Goal: Transaction & Acquisition: Purchase product/service

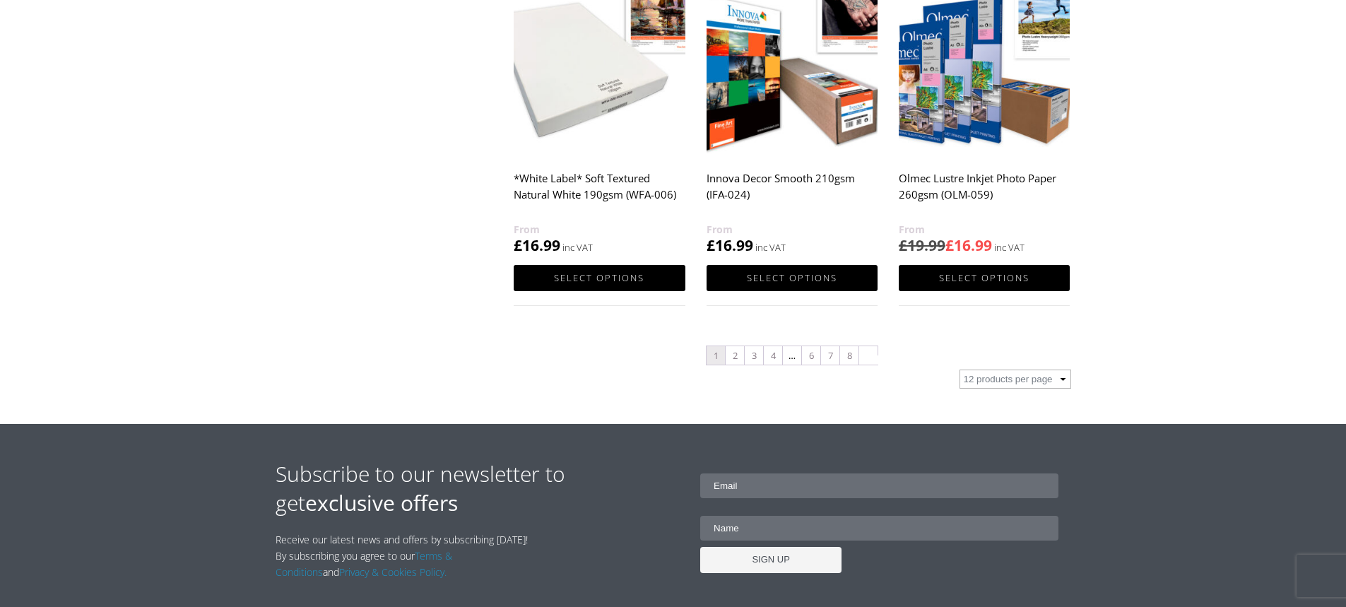
scroll to position [1413, 0]
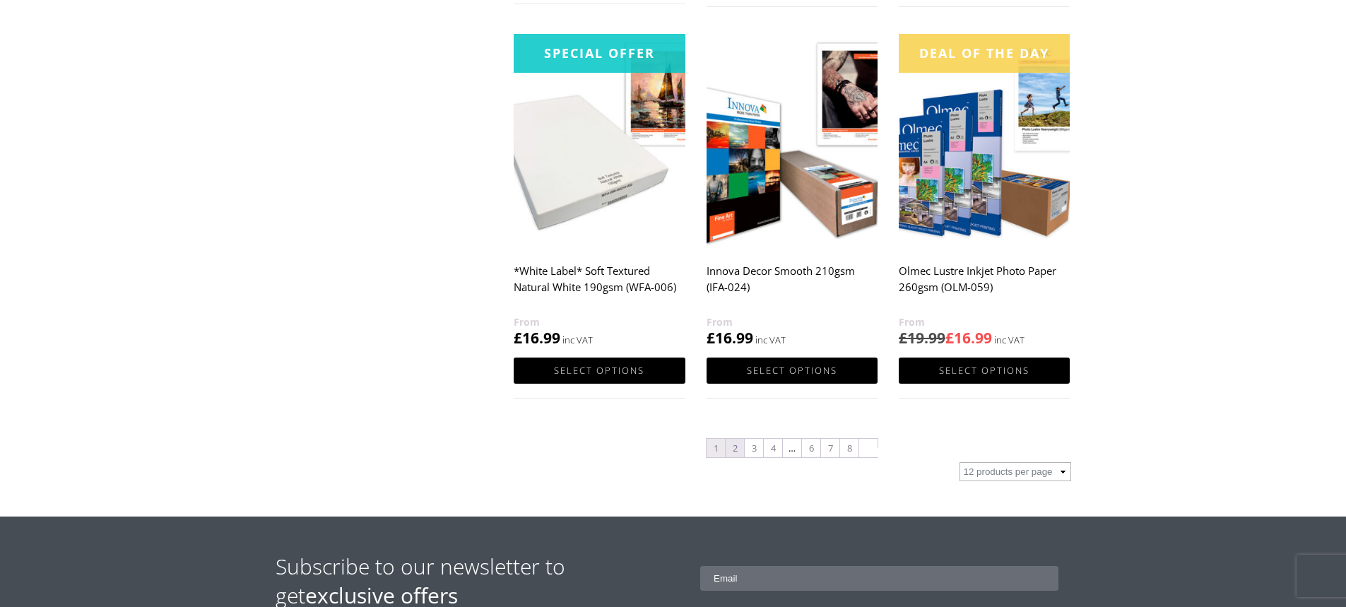
click at [736, 445] on link "2" at bounding box center [735, 448] width 18 height 18
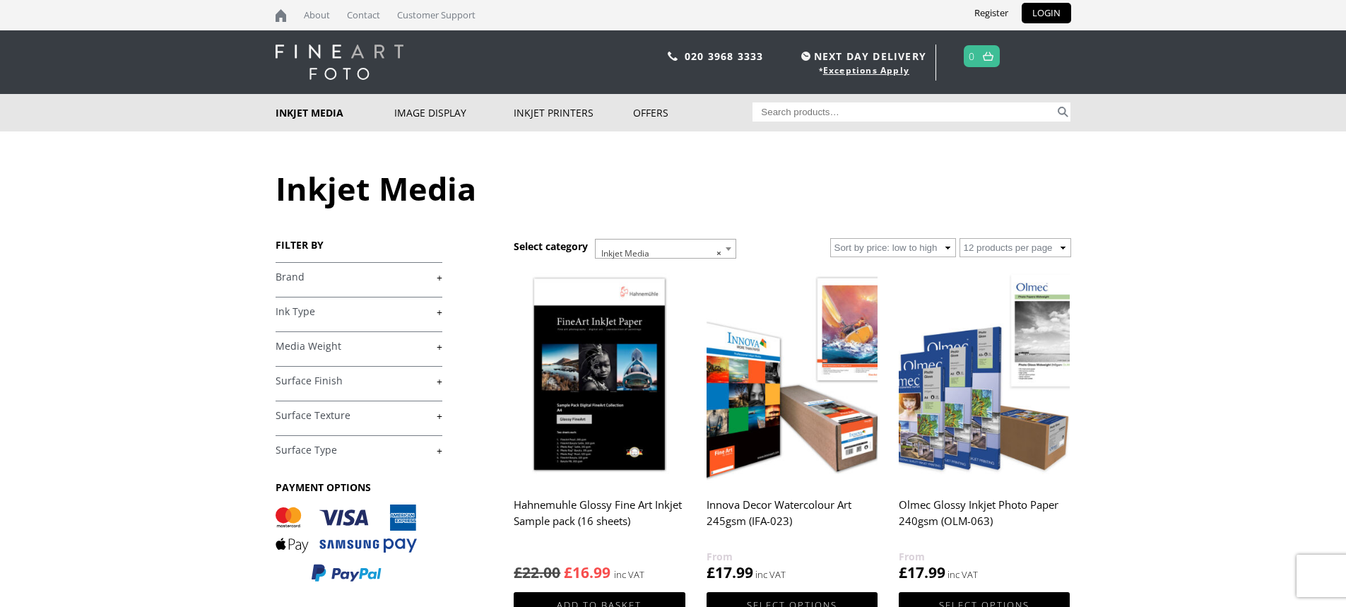
click at [617, 506] on h2 "Hahnemuhle Glossy Fine Art Inkjet Sample pack (16 sheets)" at bounding box center [599, 520] width 171 height 57
click at [309, 308] on link "+" at bounding box center [359, 311] width 167 height 13
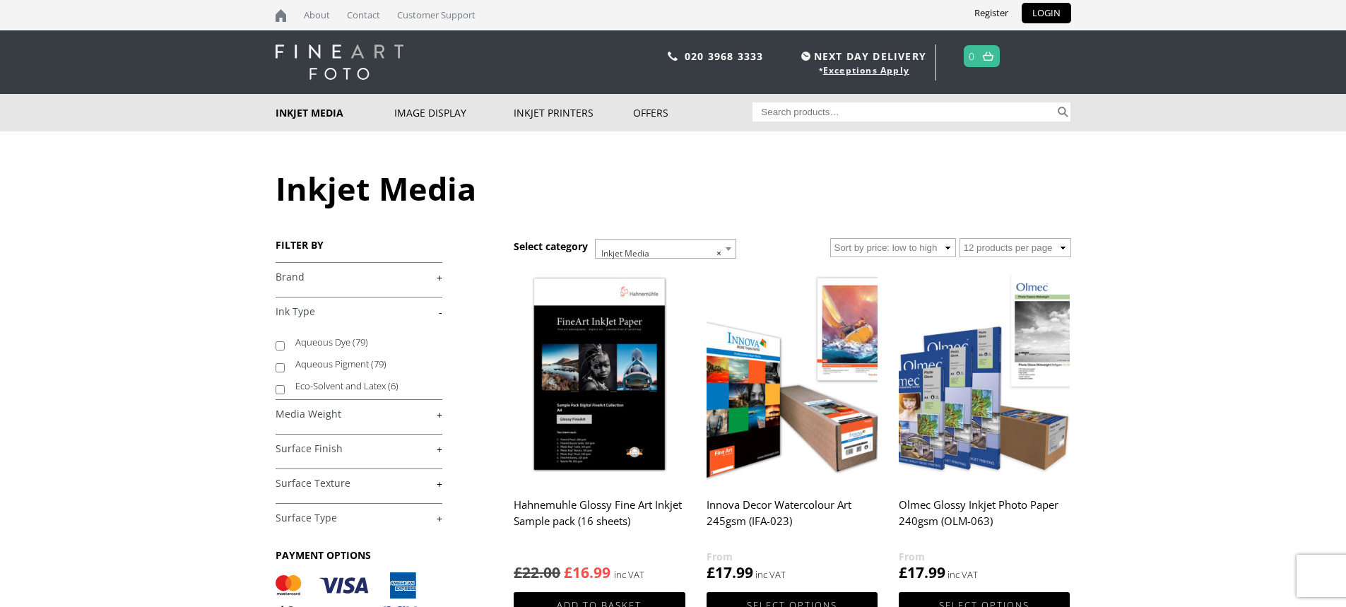
click at [309, 308] on link "-" at bounding box center [359, 311] width 167 height 13
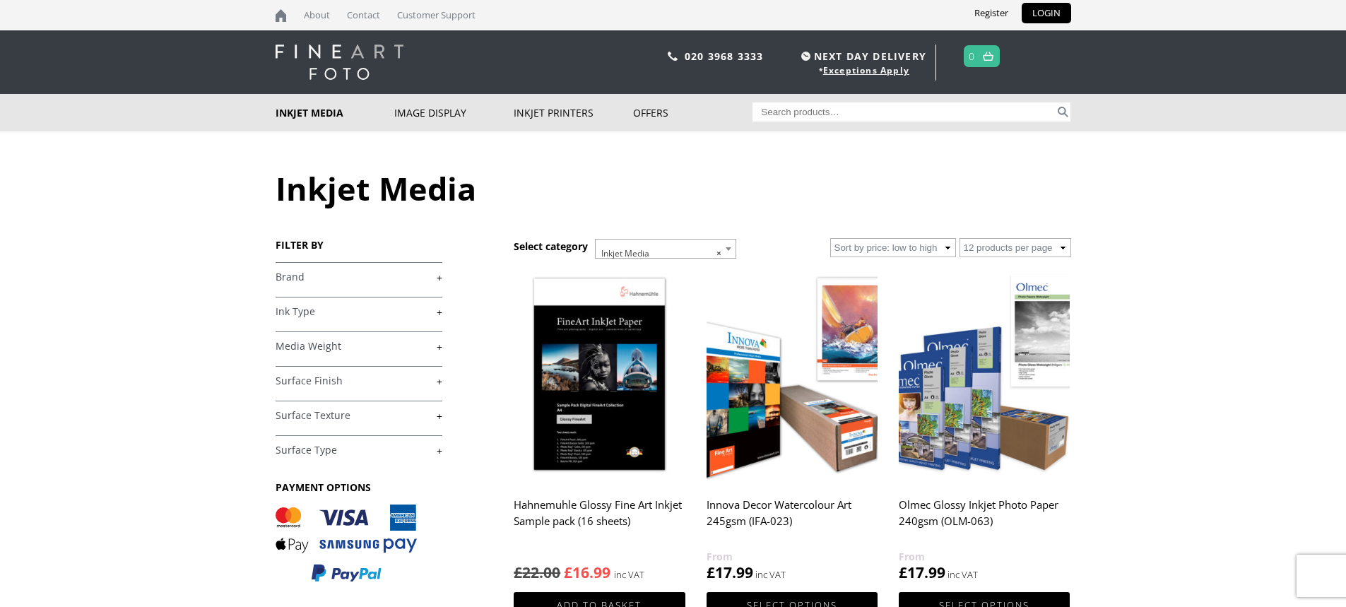
click at [336, 353] on h4 "Media Weight +" at bounding box center [359, 345] width 167 height 28
click at [317, 346] on link "+" at bounding box center [359, 346] width 167 height 13
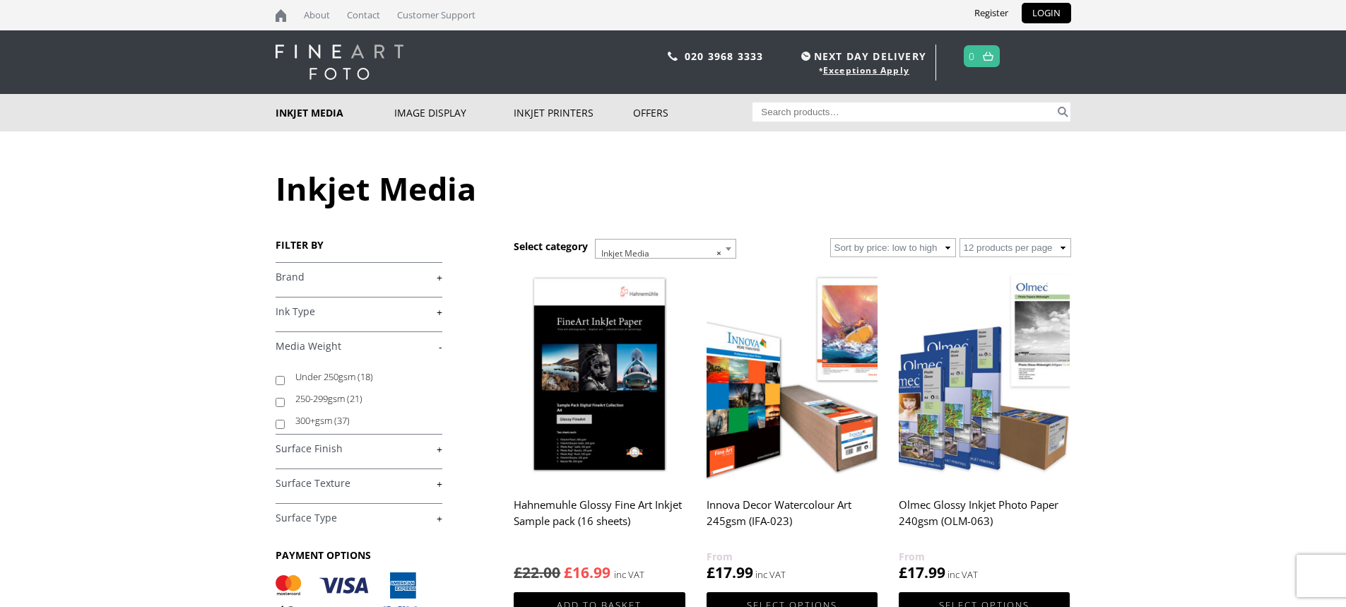
click at [278, 425] on input "300+gsm (37)" at bounding box center [280, 424] width 9 height 9
checkbox input "true"
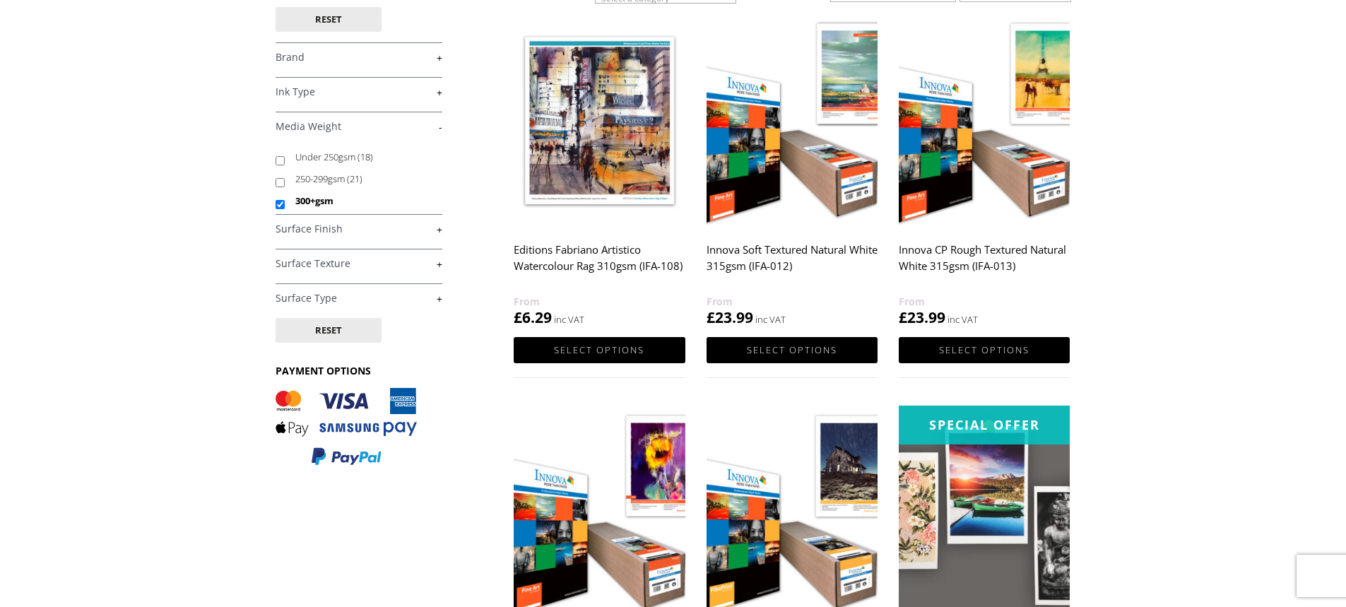
scroll to position [495, 0]
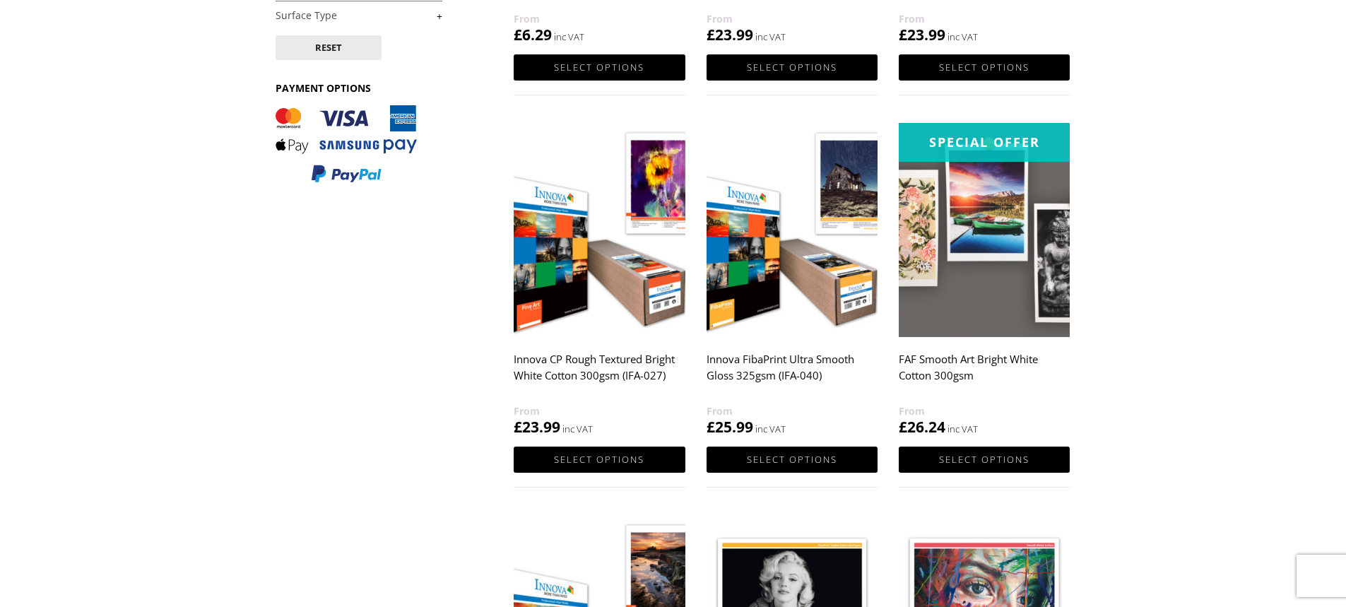
click at [1004, 236] on img at bounding box center [984, 230] width 171 height 214
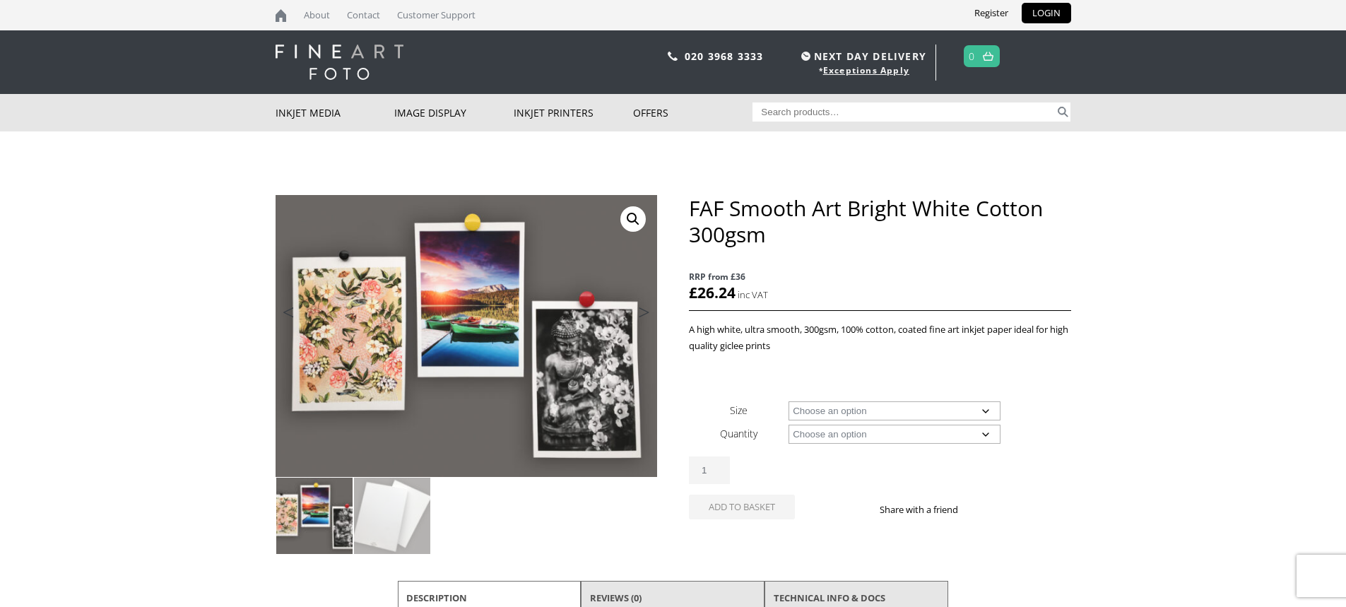
click at [842, 410] on select "Choose an option A4 Sheet A3 Sheet A3+ Sheet A2 Sheet" at bounding box center [895, 410] width 212 height 19
click at [789, 401] on select "Choose an option A4 Sheet A3 Sheet A3+ Sheet A2 Sheet" at bounding box center [895, 410] width 212 height 19
select select "a3-sheet"
click at [869, 437] on select "Choose an option 25 Sheets" at bounding box center [895, 434] width 212 height 19
select select "25-sheets"
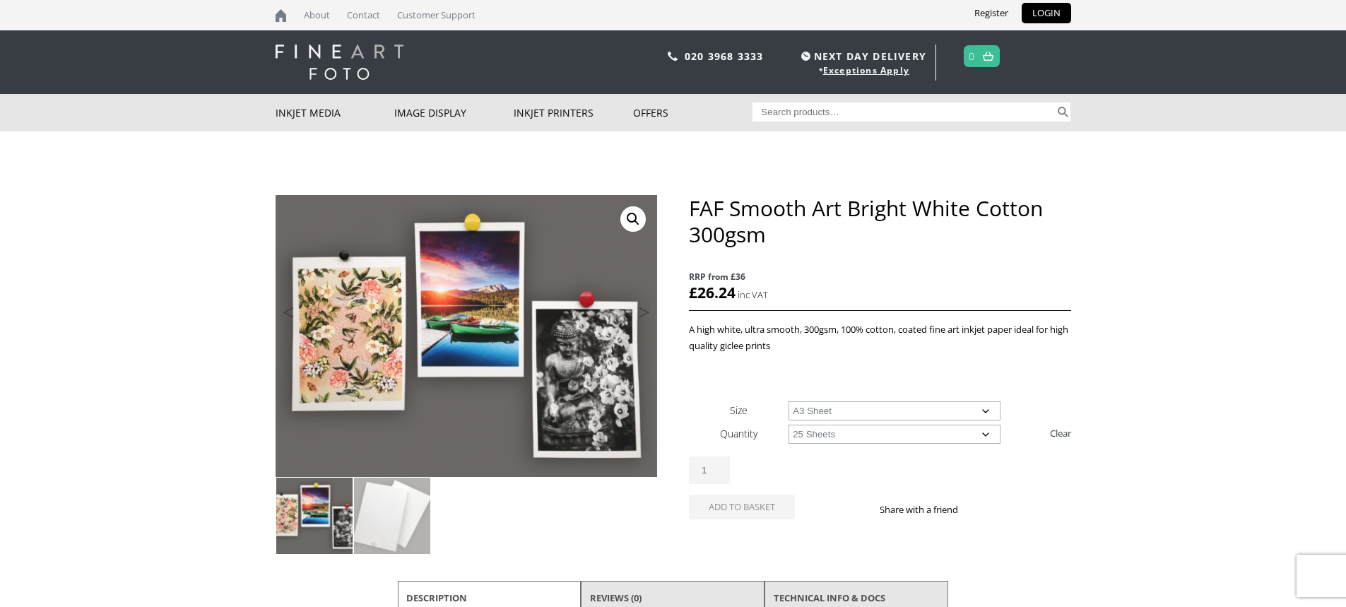
click at [789, 425] on select "Choose an option 25 Sheets" at bounding box center [895, 434] width 212 height 19
select select "a3-sheet"
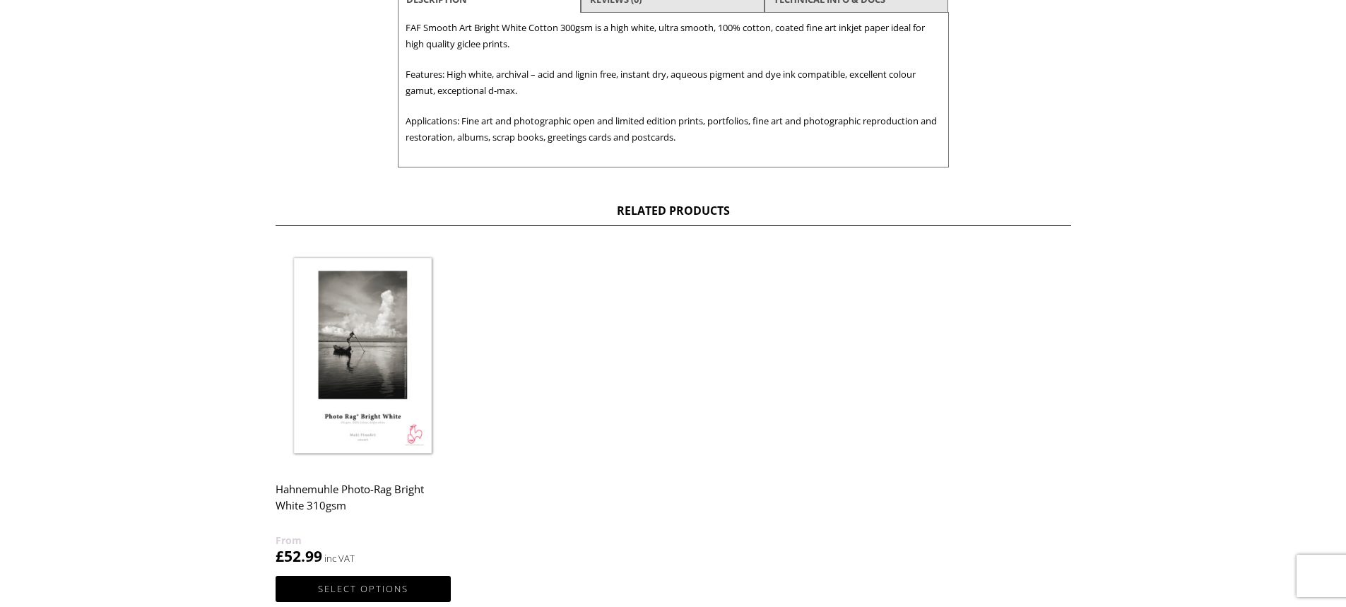
scroll to position [636, 0]
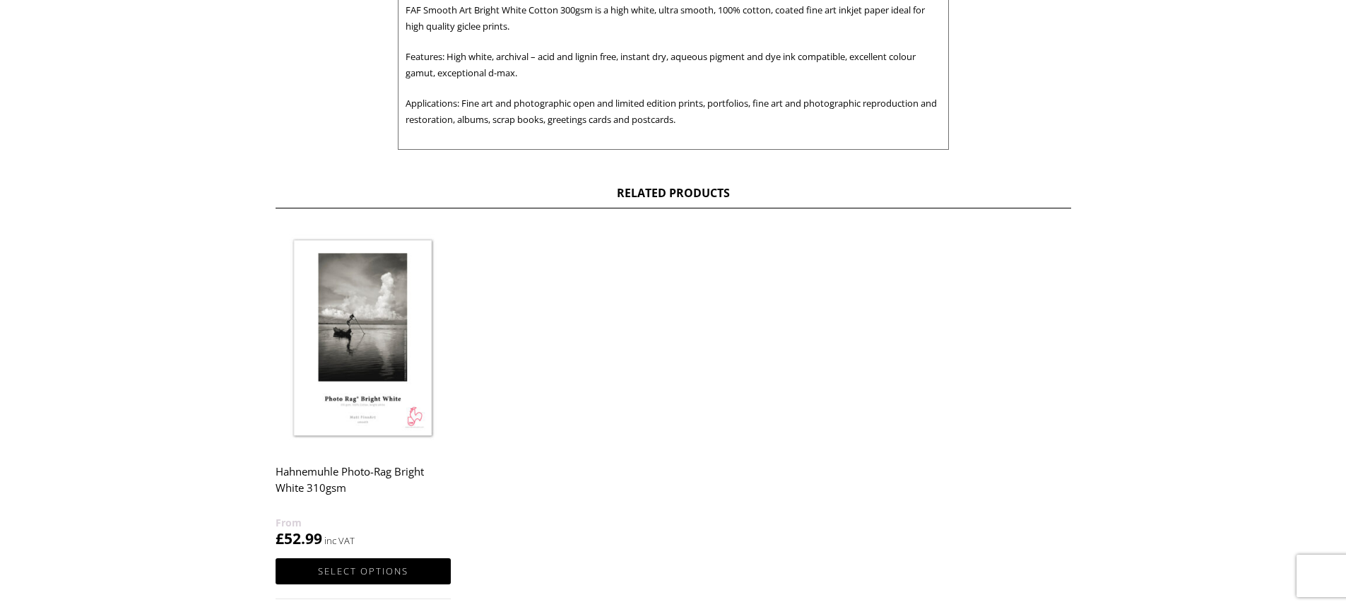
click at [357, 332] on img at bounding box center [363, 339] width 175 height 219
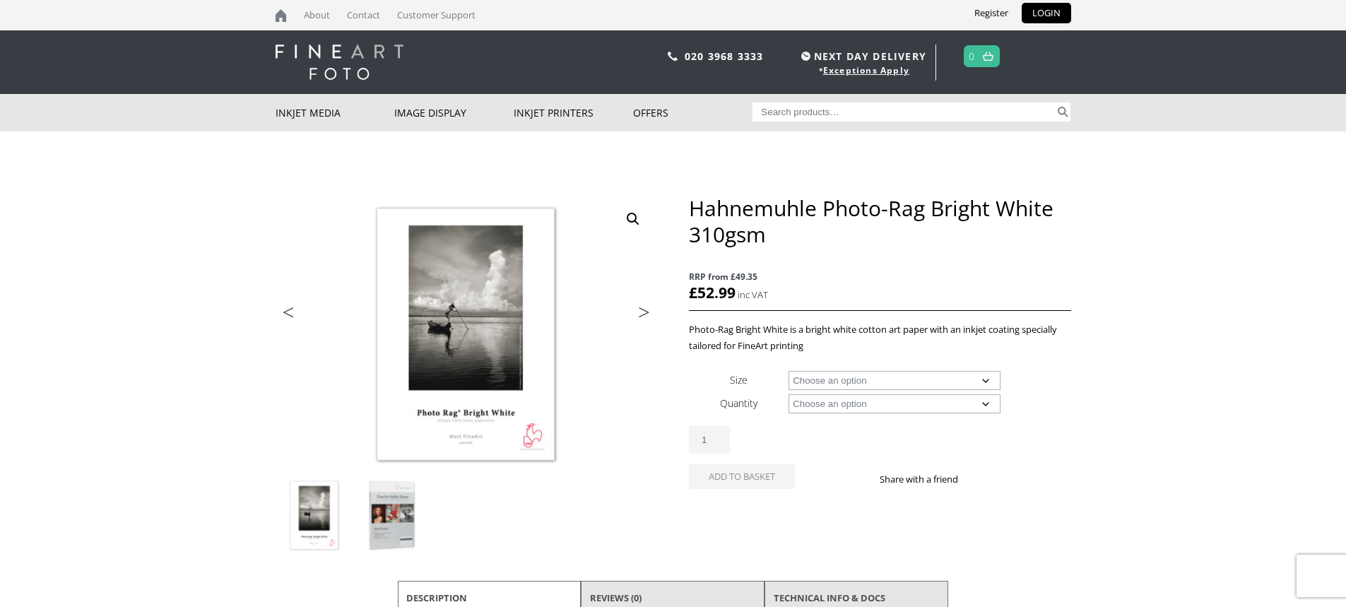
click at [392, 520] on img at bounding box center [392, 516] width 76 height 76
